Goal: Information Seeking & Learning: Learn about a topic

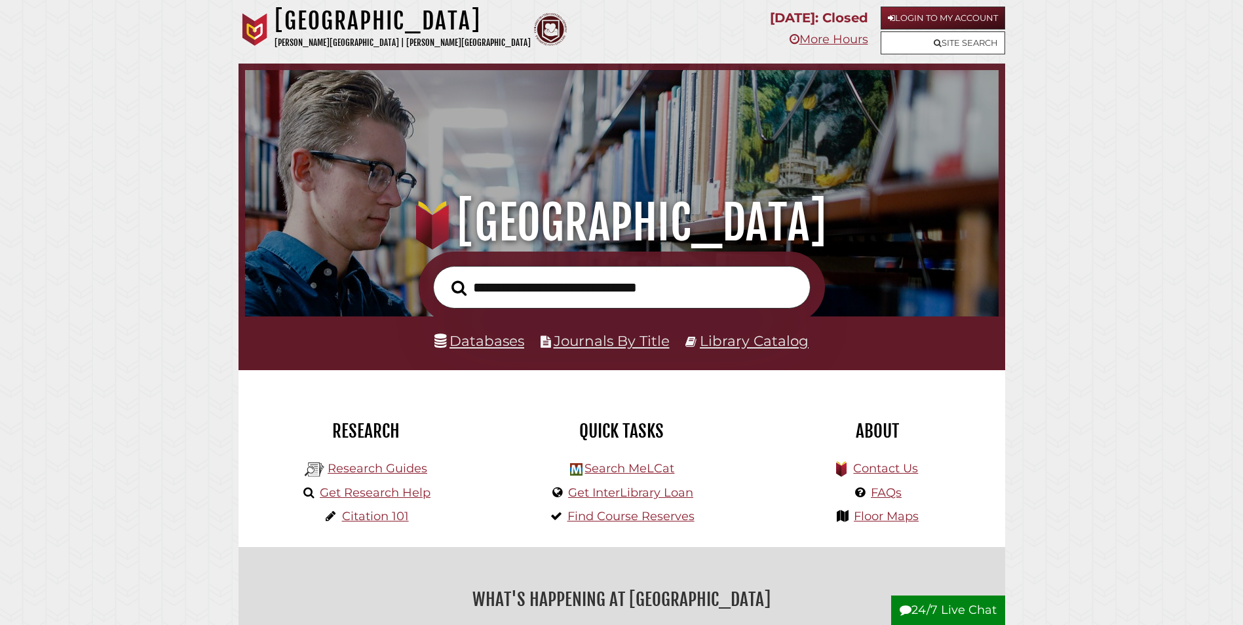
scroll to position [249, 747]
click at [511, 343] on link "Databases" at bounding box center [480, 340] width 90 height 17
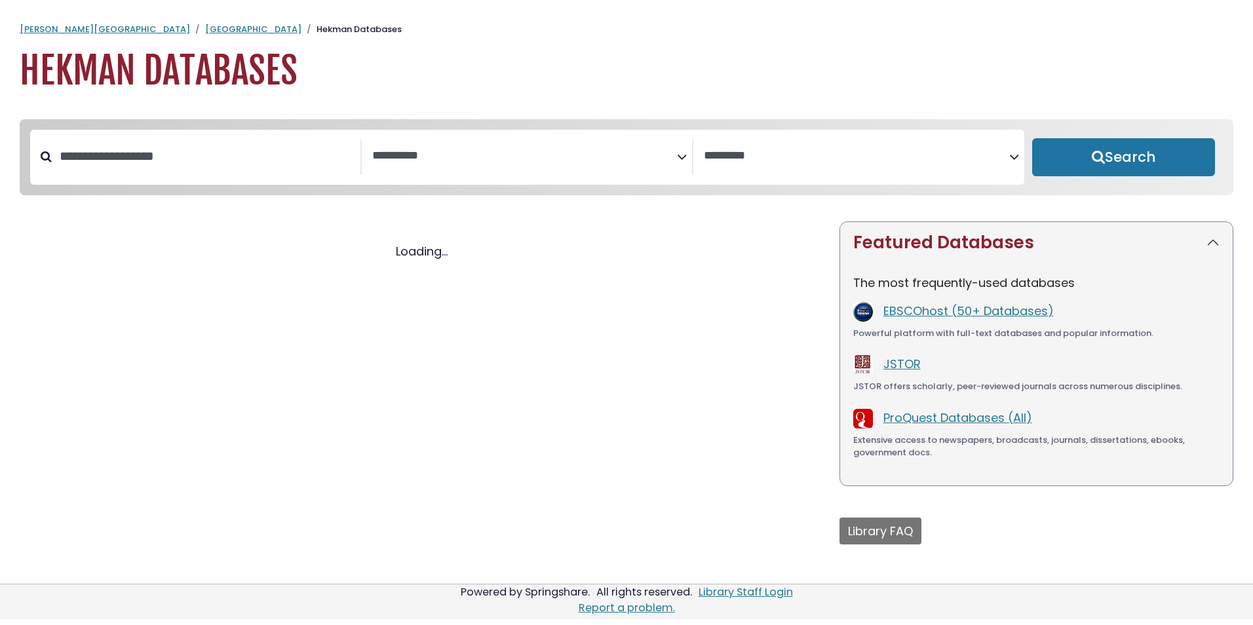
select select "Database Subject Filter"
select select "Database Vendors Filter"
select select "Database Subject Filter"
select select "Database Vendors Filter"
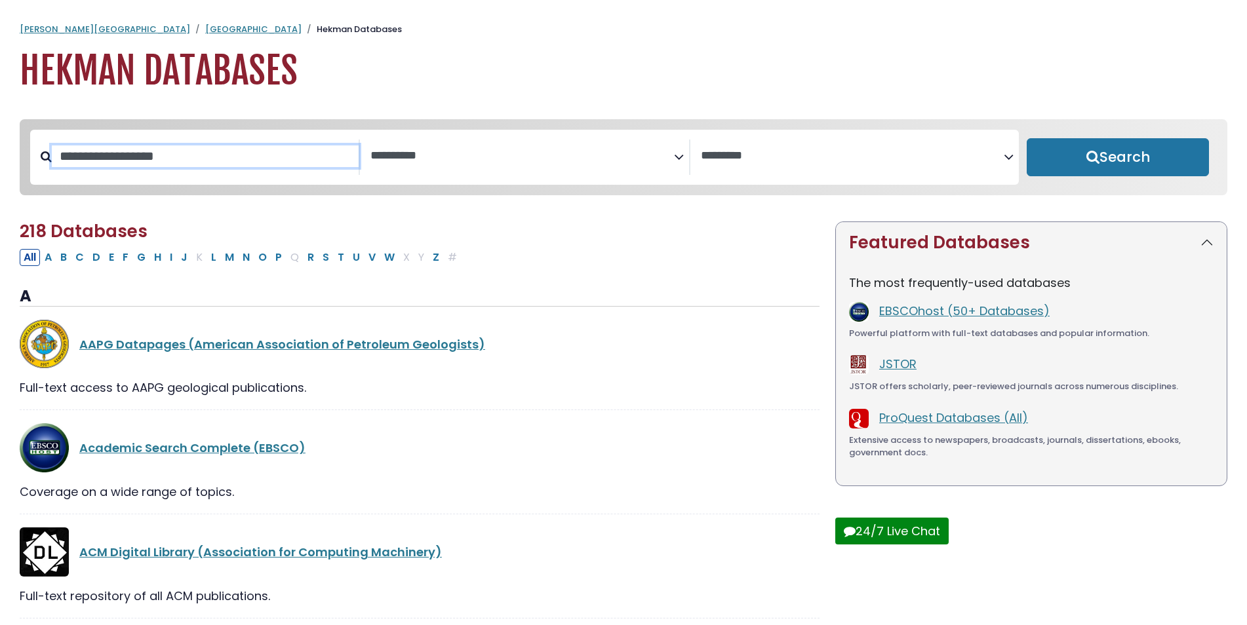
click at [151, 159] on input "Search database by title or keyword" at bounding box center [205, 157] width 307 height 22
type input "****"
click at [1026, 138] on button "Search" at bounding box center [1117, 157] width 182 height 38
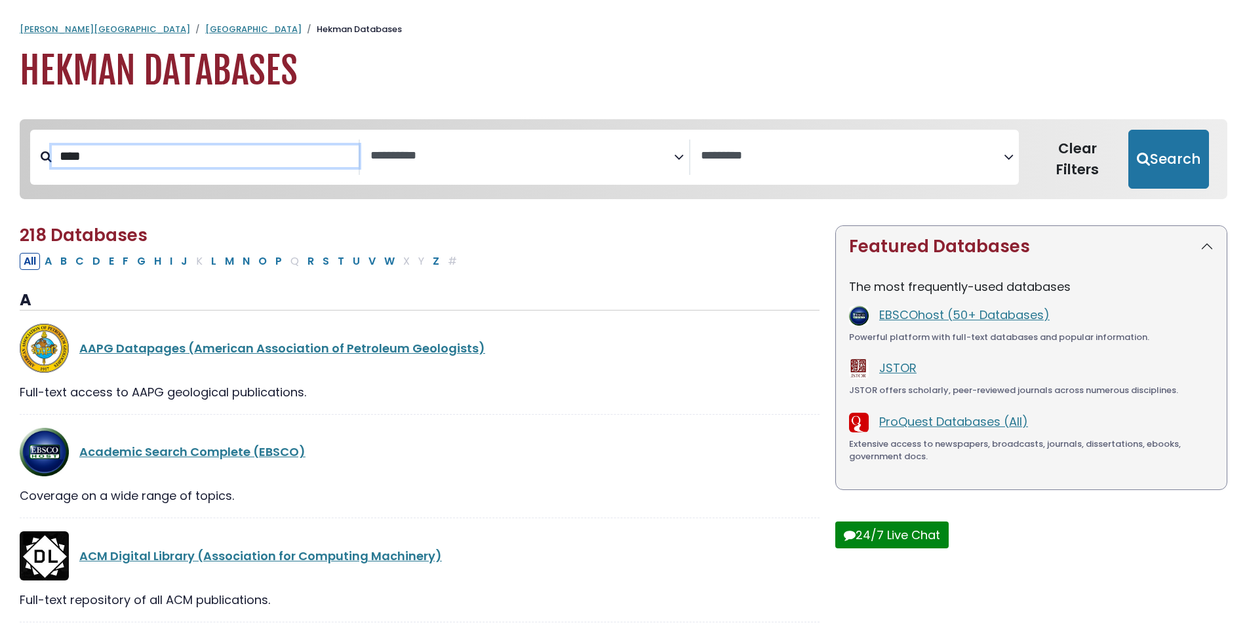
select select "Database Subject Filter"
select select "Database Vendors Filter"
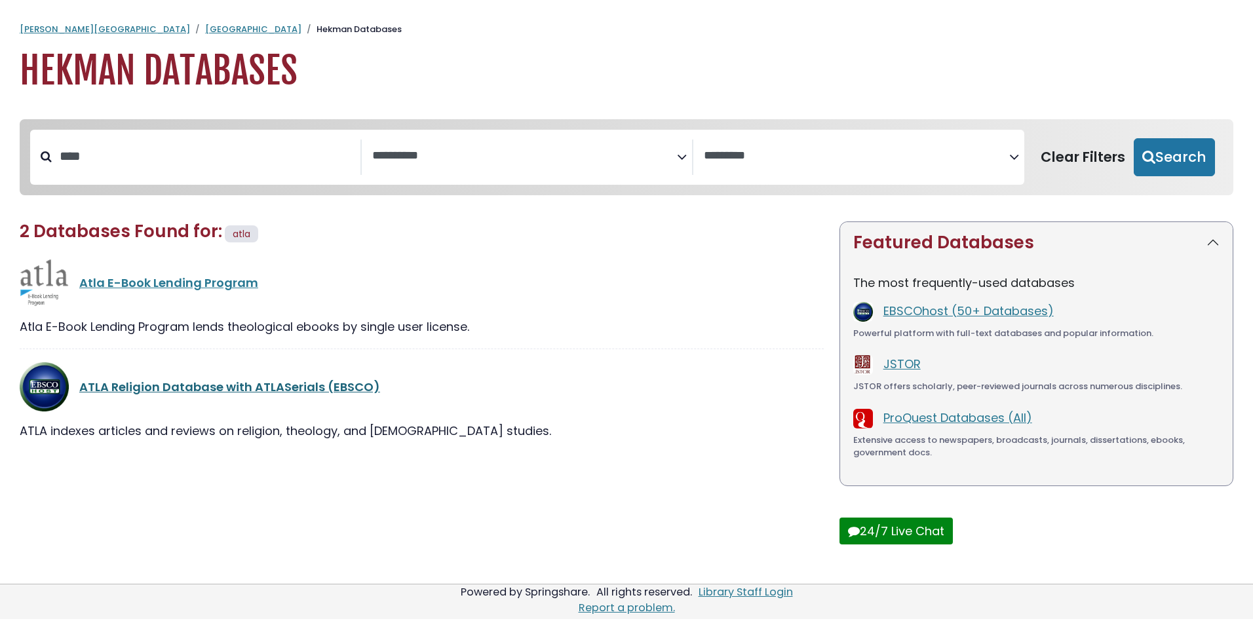
click at [166, 395] on link "ATLA Religion Database with ATLASerials (EBSCO)" at bounding box center [229, 387] width 301 height 16
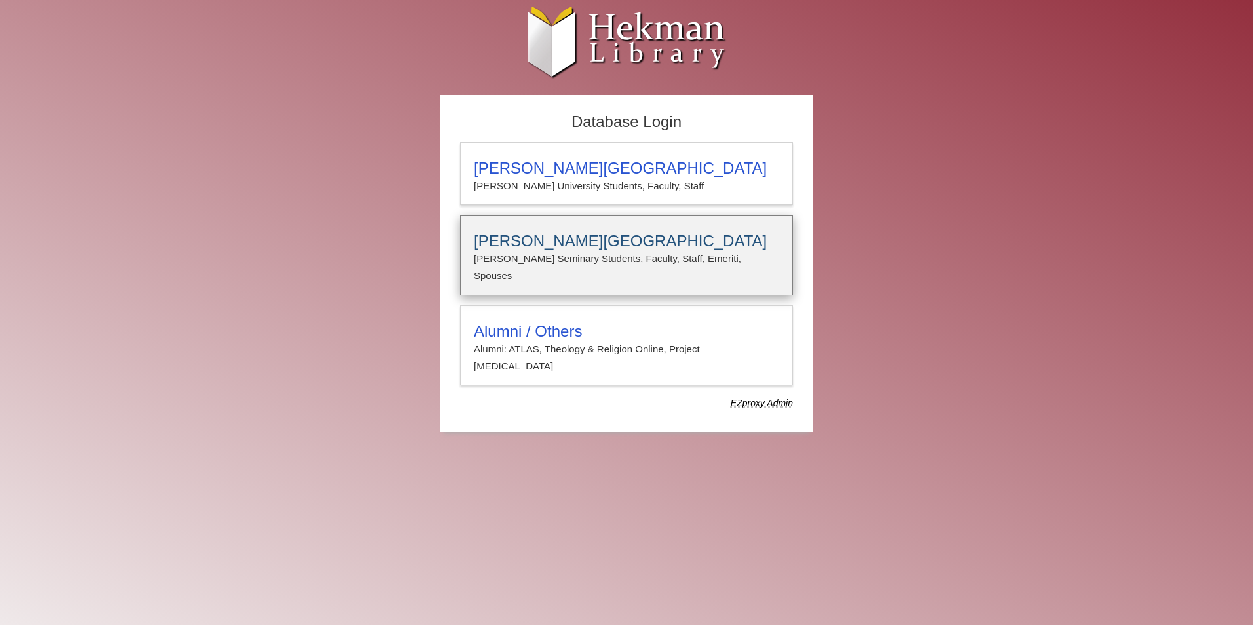
type input "**********"
click at [514, 236] on h3 "Calvin Theological Seminary" at bounding box center [626, 241] width 305 height 18
